Goal: Information Seeking & Learning: Learn about a topic

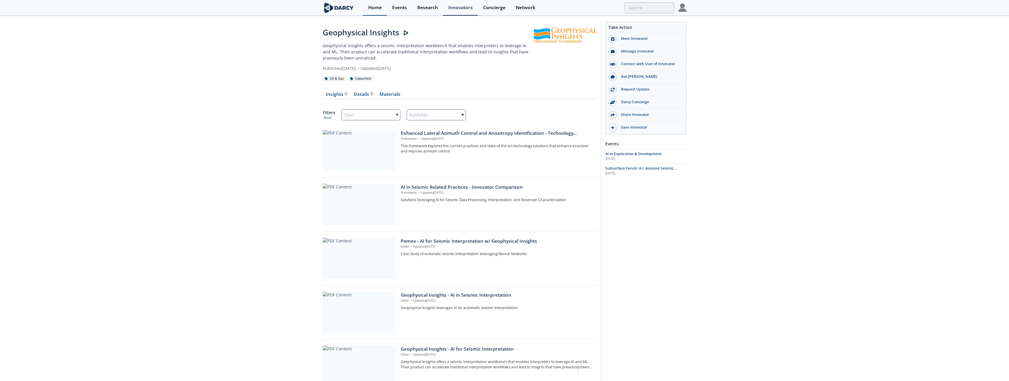
click at [371, 9] on div "Home" at bounding box center [375, 7] width 14 height 5
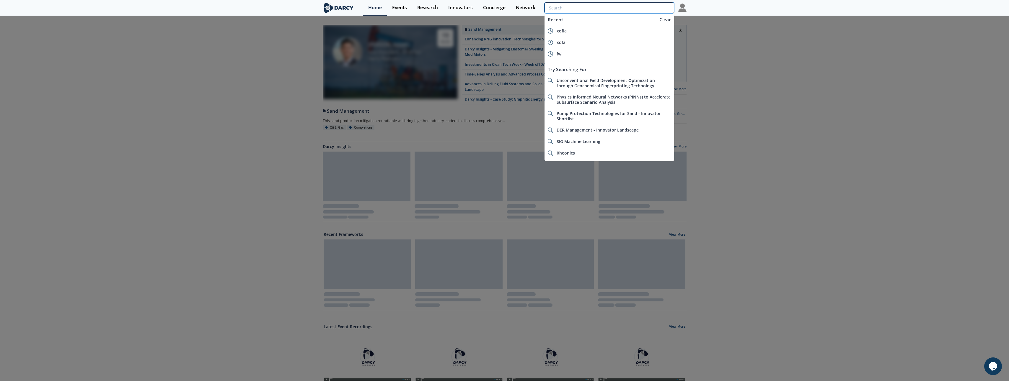
click at [645, 8] on input "search" at bounding box center [608, 7] width 129 height 11
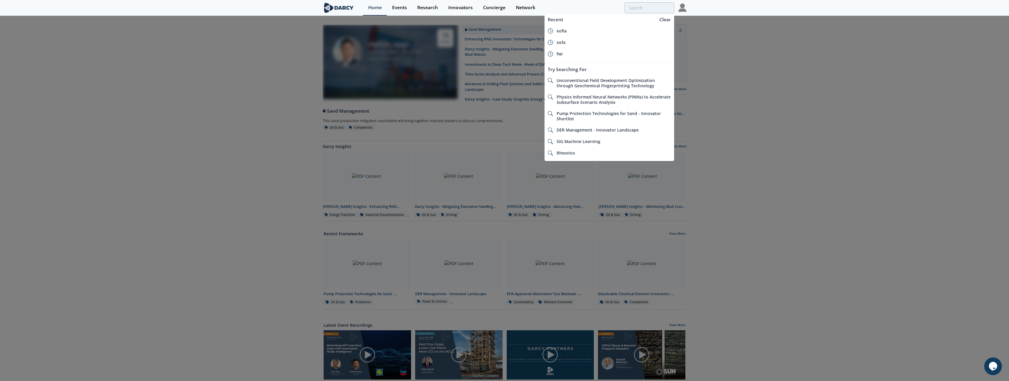
click at [210, 74] on div at bounding box center [504, 190] width 1009 height 381
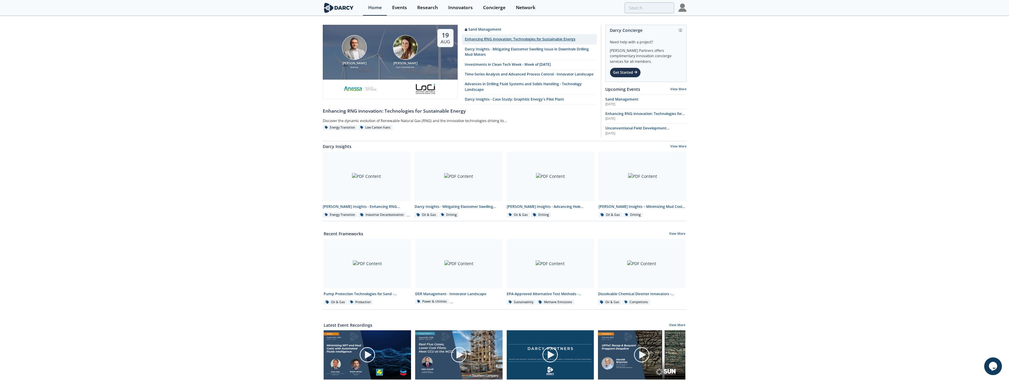
click at [524, 39] on div "Enhancing RNG innovation: Technologies for Sustainable Energy" at bounding box center [520, 39] width 111 height 5
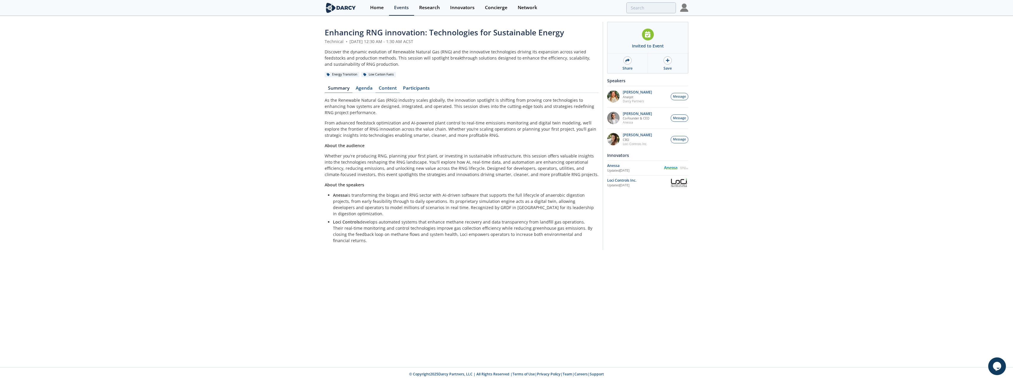
click at [384, 89] on link "Content" at bounding box center [387, 89] width 24 height 7
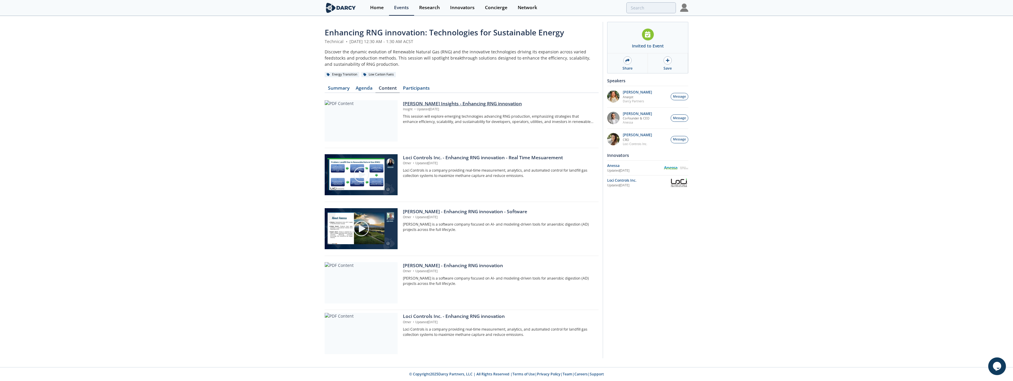
click at [445, 102] on div "[PERSON_NAME] Insights - Enhancing RNG innovation" at bounding box center [499, 103] width 192 height 7
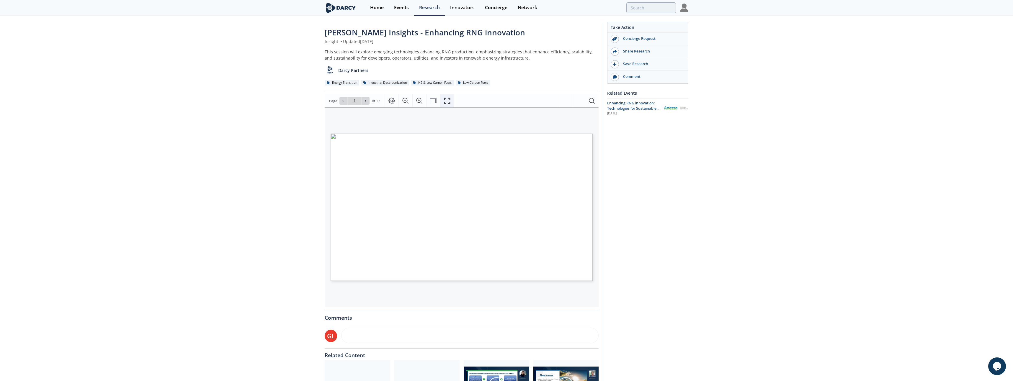
drag, startPoint x: 447, startPoint y: 102, endPoint x: 448, endPoint y: 133, distance: 30.7
click at [447, 102] on icon "Fullscreen" at bounding box center [447, 100] width 7 height 7
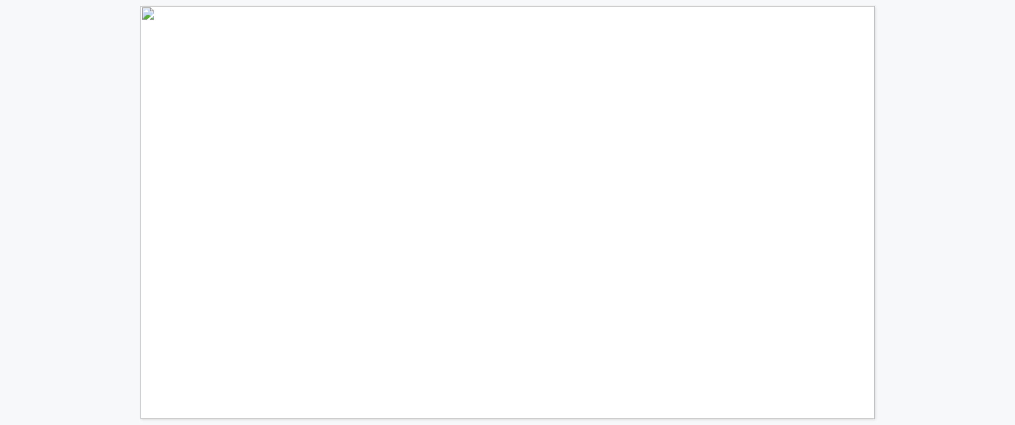
click at [93, 203] on div "[PERSON_NAME] INSIGHTS ENERGY TRANSITION LOW CARBON FUELS ENHANCING RNG INNOVAT…" at bounding box center [370, 209] width 741 height 419
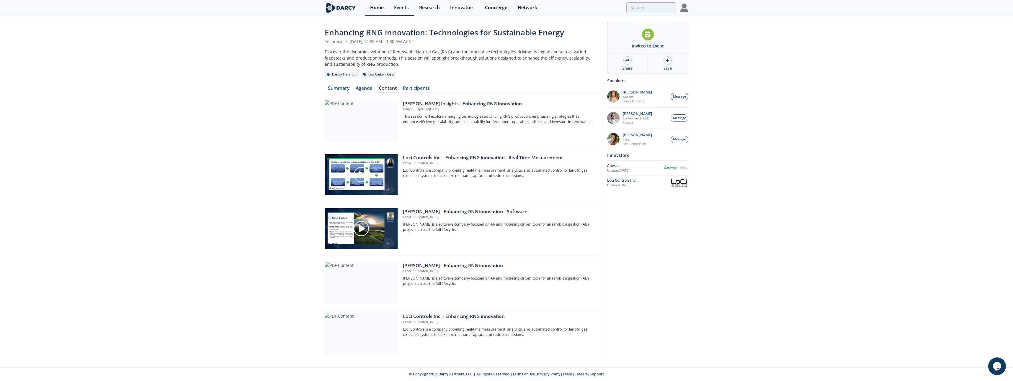
click at [379, 8] on div "Home" at bounding box center [377, 7] width 14 height 5
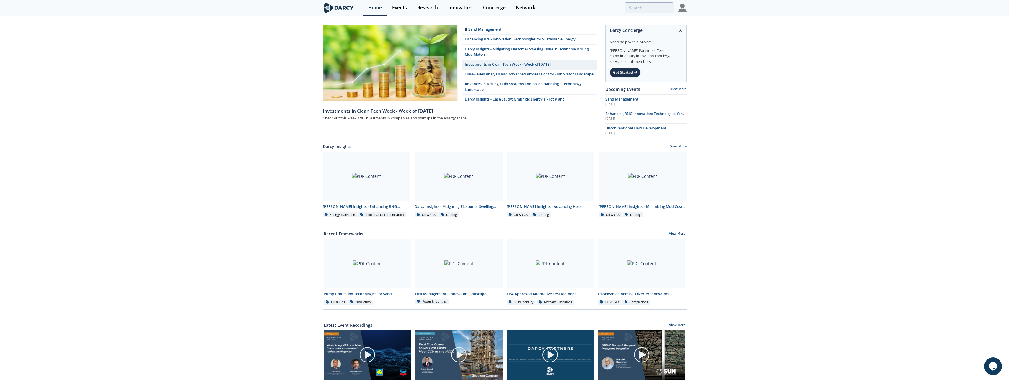
click at [514, 66] on link "Investments in Clean Tech Week - Week of [DATE]" at bounding box center [529, 65] width 135 height 10
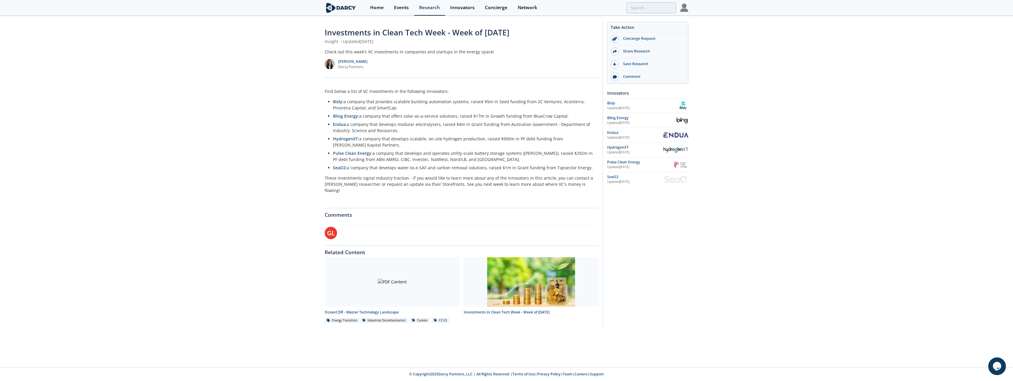
drag, startPoint x: 406, startPoint y: 131, endPoint x: 354, endPoint y: 126, distance: 52.4
click at [354, 126] on li "Endua: a company that develops modular electrolyzers, raised $4m in Grant fundi…" at bounding box center [464, 127] width 262 height 12
click at [427, 129] on li "Endua: a company that develops modular electrolyzers, raised $4m in Grant fundi…" at bounding box center [464, 127] width 262 height 12
drag, startPoint x: 338, startPoint y: 125, endPoint x: 233, endPoint y: 106, distance: 106.5
click at [233, 106] on div "Investments in Clean Tech Week - Week of [DATE] Insight • Updated [DATE] Check …" at bounding box center [506, 177] width 1013 height 320
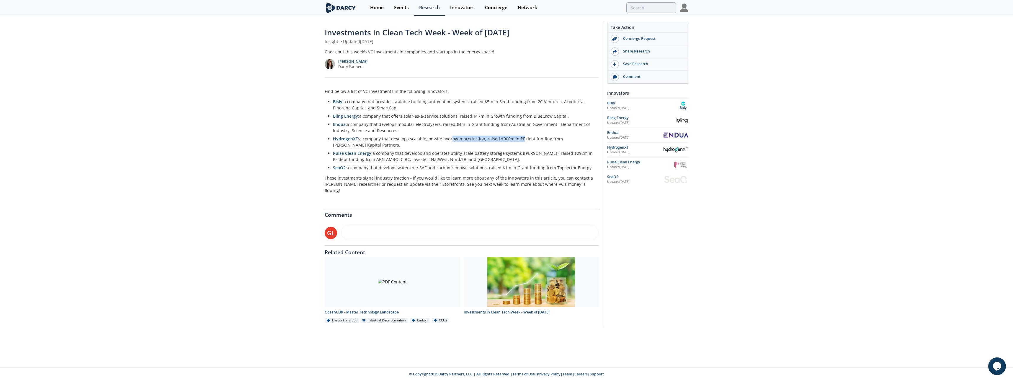
drag, startPoint x: 447, startPoint y: 137, endPoint x: 519, endPoint y: 139, distance: 72.0
click at [519, 139] on li "HydrogenXT: a company that develops scalable, on-site hydrogen production, rais…" at bounding box center [464, 142] width 262 height 12
drag, startPoint x: 519, startPoint y: 139, endPoint x: 551, endPoint y: 140, distance: 32.5
click at [551, 140] on li "HydrogenXT: a company that develops scalable, on-site hydrogen production, rais…" at bounding box center [464, 142] width 262 height 12
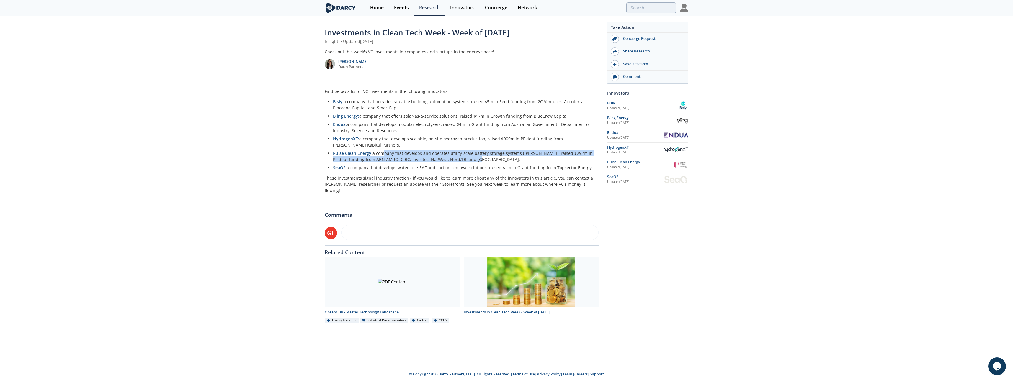
drag, startPoint x: 487, startPoint y: 158, endPoint x: 381, endPoint y: 150, distance: 106.8
click at [381, 150] on li "Pulse Clean Energy : a company that develops and operates utility-scale battery…" at bounding box center [464, 156] width 262 height 12
click at [454, 153] on li "Pulse Clean Energy : a company that develops and operates utility-scale battery…" at bounding box center [464, 156] width 262 height 12
